Goal: Find specific page/section: Find specific page/section

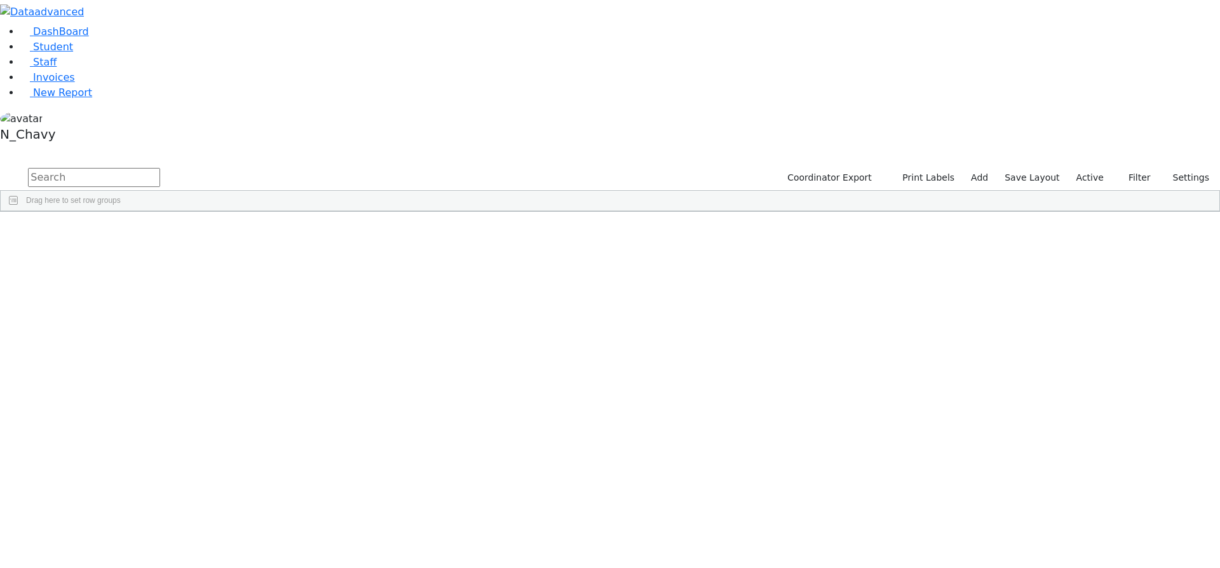
click at [1098, 168] on label "Active" at bounding box center [1090, 178] width 39 height 20
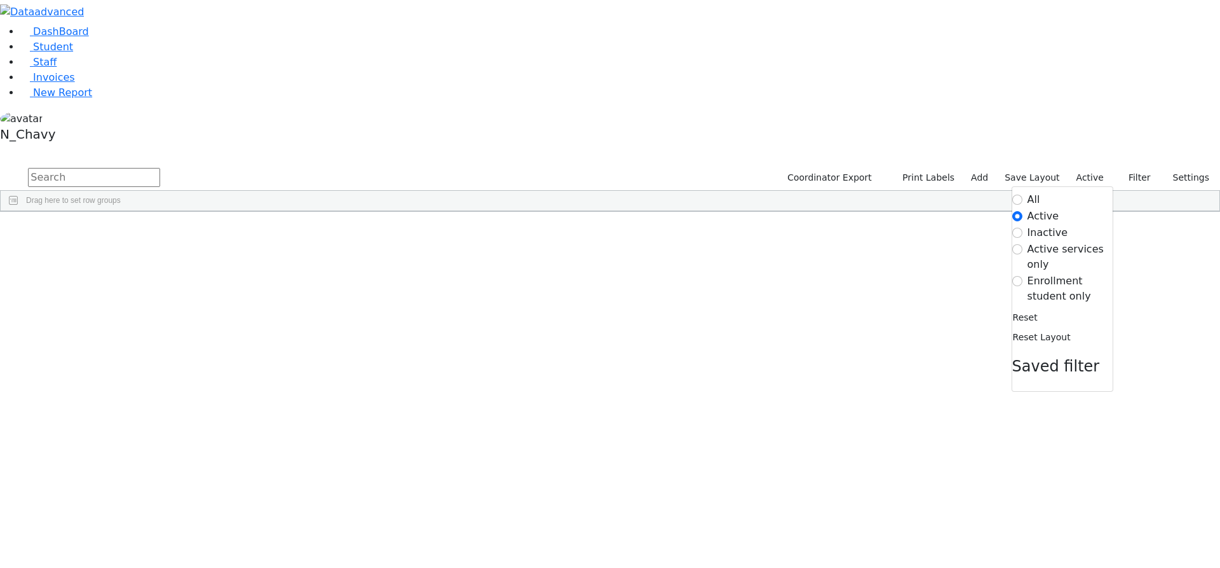
click at [1052, 273] on label "Enrollment student only" at bounding box center [1070, 288] width 85 height 31
click at [1023, 276] on input "Enrollment student only" at bounding box center [1018, 281] width 10 height 10
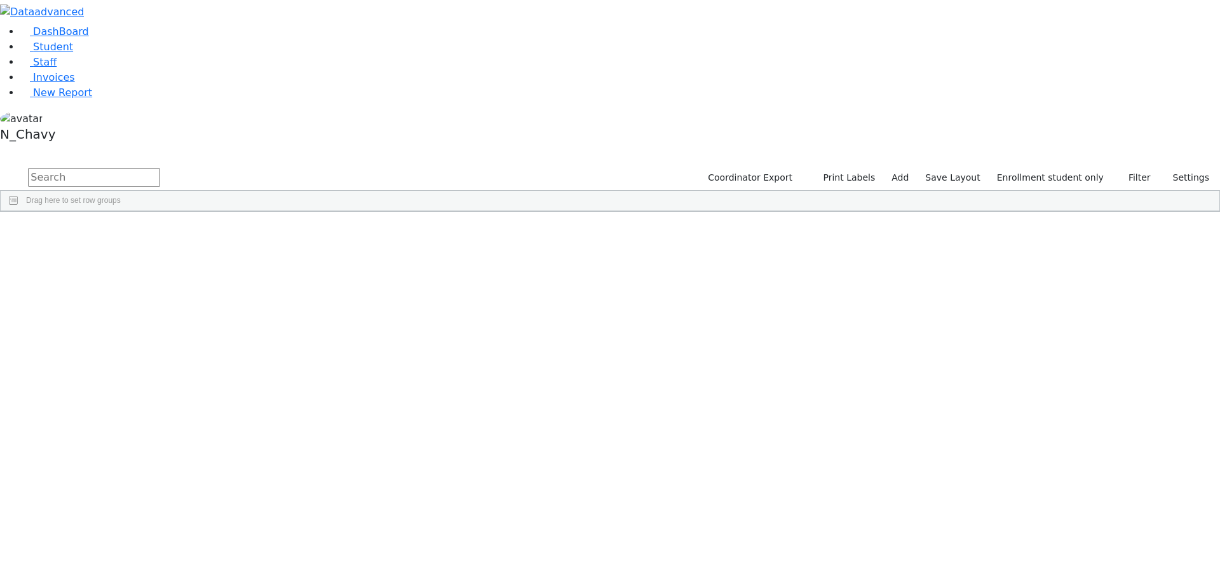
click at [130, 499] on div "[PERSON_NAME]" at bounding box center [97, 508] width 65 height 18
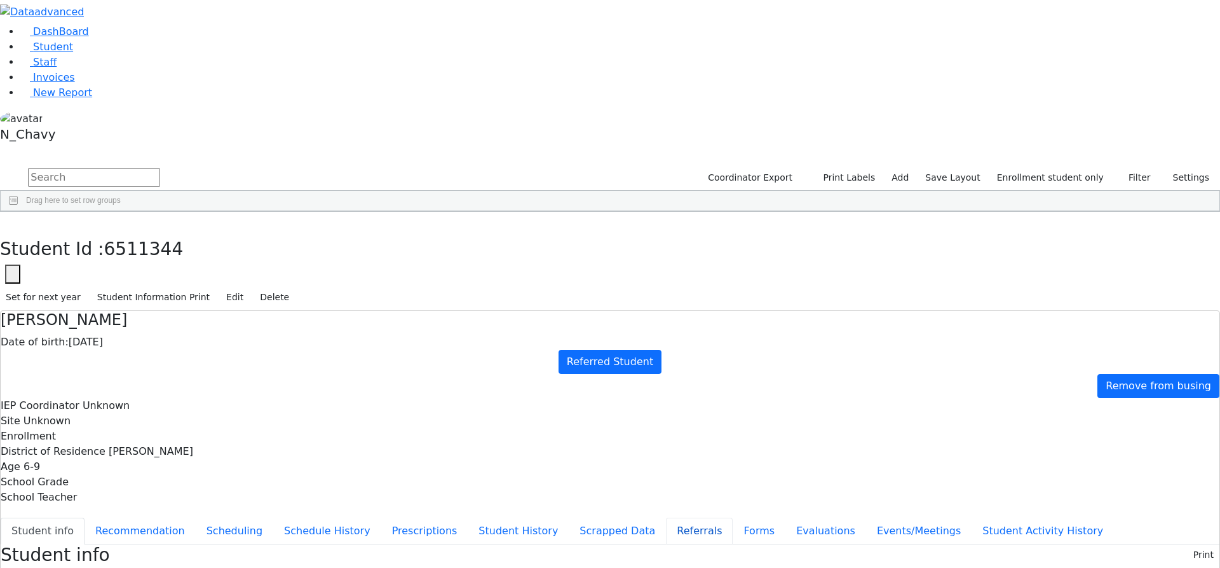
click at [666, 517] on button "Referrals" at bounding box center [699, 530] width 67 height 27
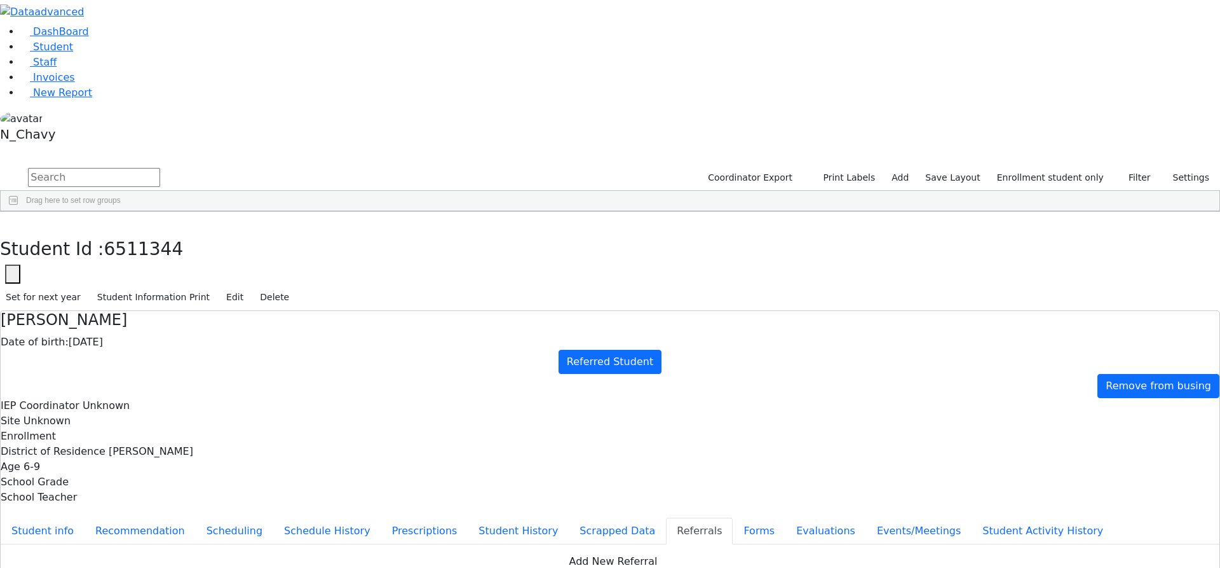
click at [786, 517] on button "Evaluations" at bounding box center [826, 530] width 81 height 27
